Goal: Find specific page/section: Find specific page/section

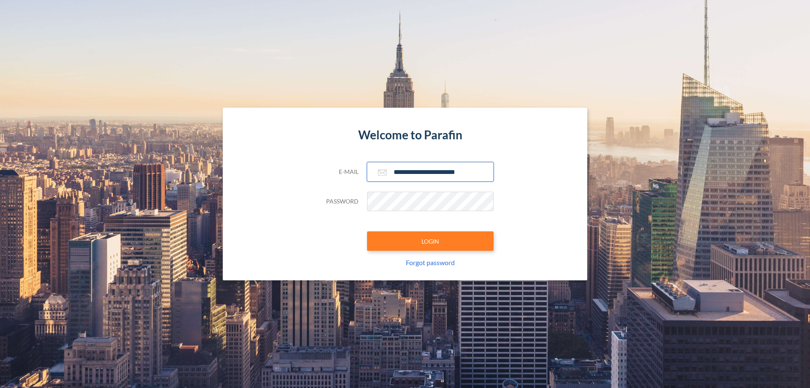
type input "**********"
click at [431, 241] on button "LOGIN" at bounding box center [430, 240] width 127 height 19
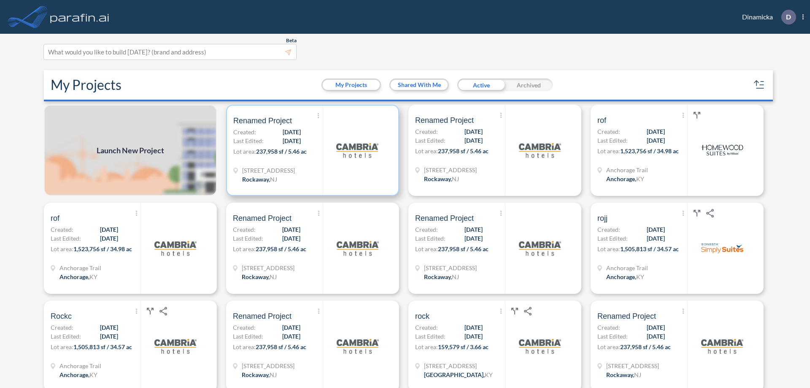
scroll to position [2, 0]
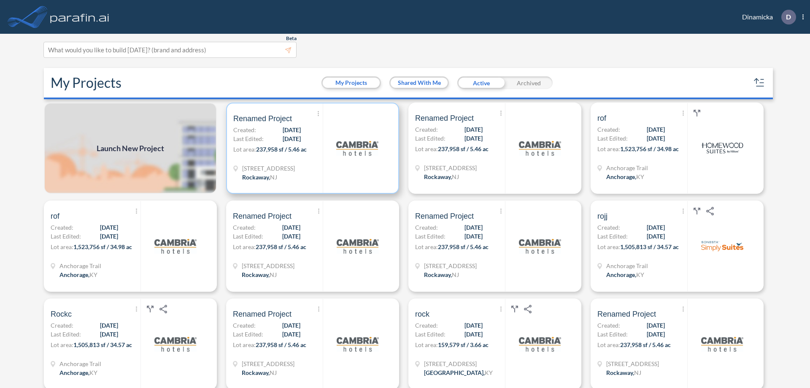
click at [311, 148] on p "Lot area: 237,958 sf / 5.46 ac" at bounding box center [277, 151] width 89 height 12
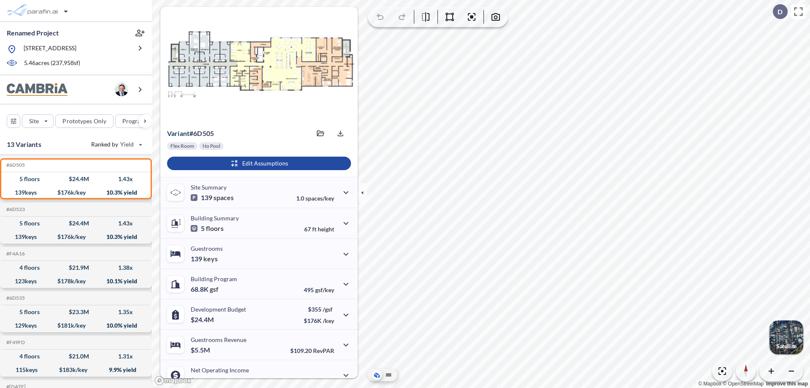
scroll to position [43, 0]
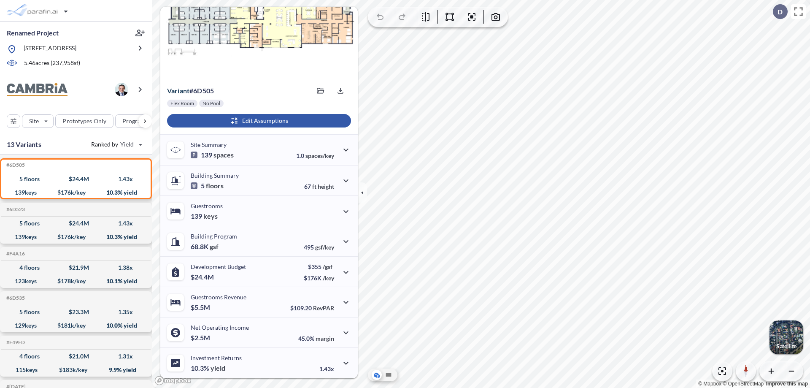
click at [258, 121] on div "button" at bounding box center [259, 121] width 184 height 14
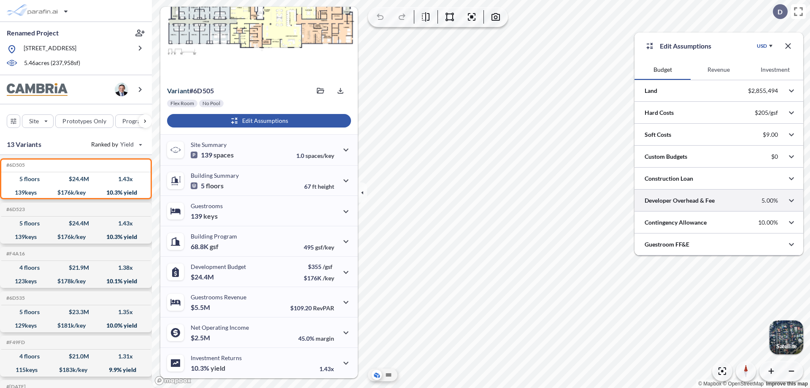
click at [719, 200] on div at bounding box center [719, 201] width 169 height 22
